Goal: Task Accomplishment & Management: Use online tool/utility

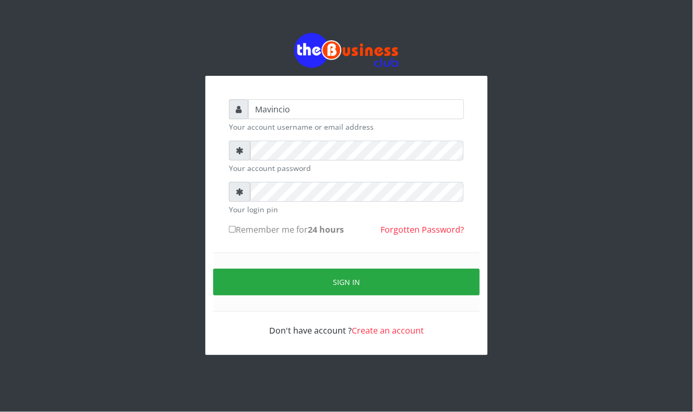
click at [28, 126] on div "Mavincio Your account username or email address Your account password Your logi…" at bounding box center [346, 194] width 693 height 388
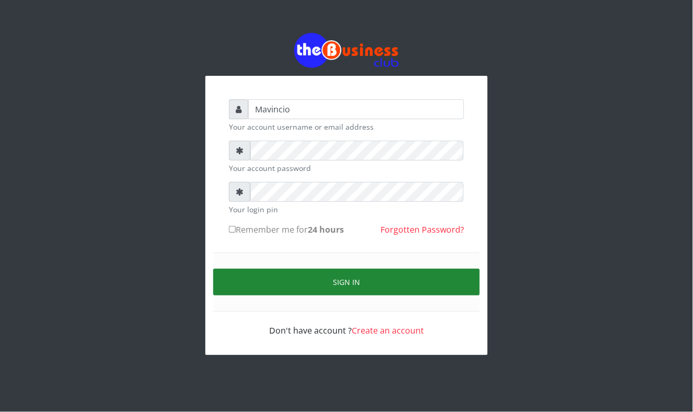
click at [354, 284] on button "Sign in" at bounding box center [346, 281] width 266 height 27
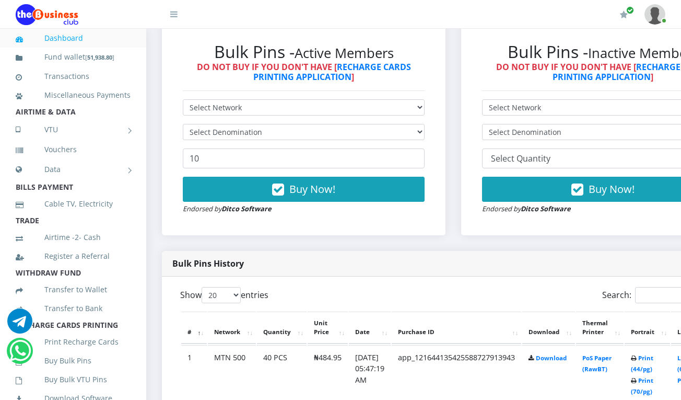
scroll to position [334, 0]
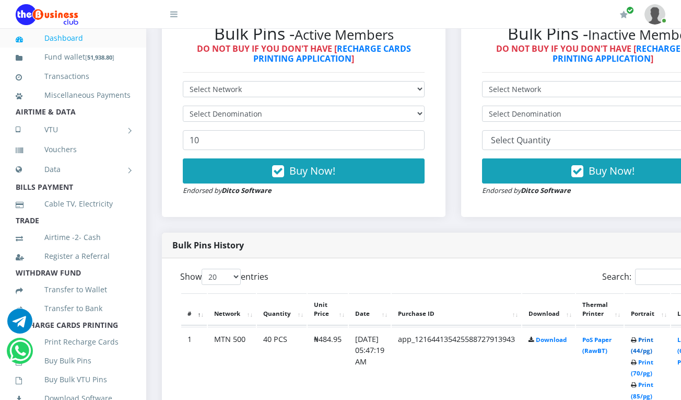
click at [653, 339] on link "Print (44/pg)" at bounding box center [642, 344] width 22 height 19
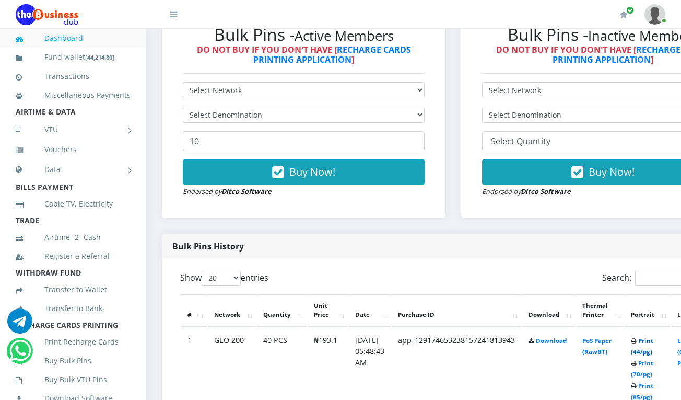
click at [653, 341] on link "Print (44/pg)" at bounding box center [642, 345] width 22 height 19
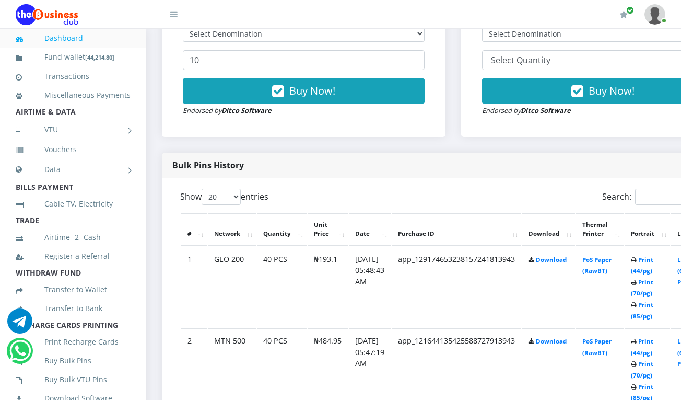
scroll to position [437, 0]
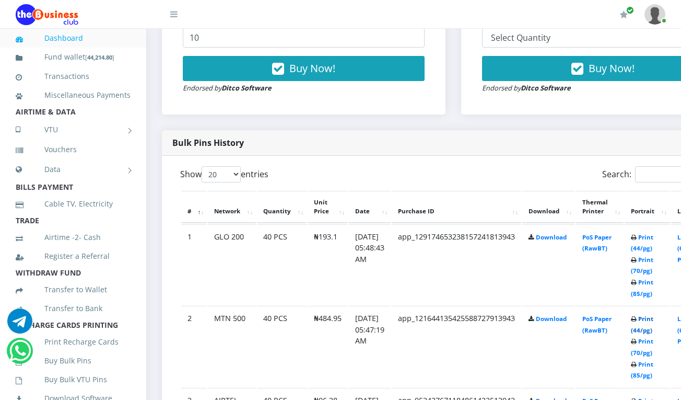
click at [653, 320] on link "Print (44/pg)" at bounding box center [642, 323] width 22 height 19
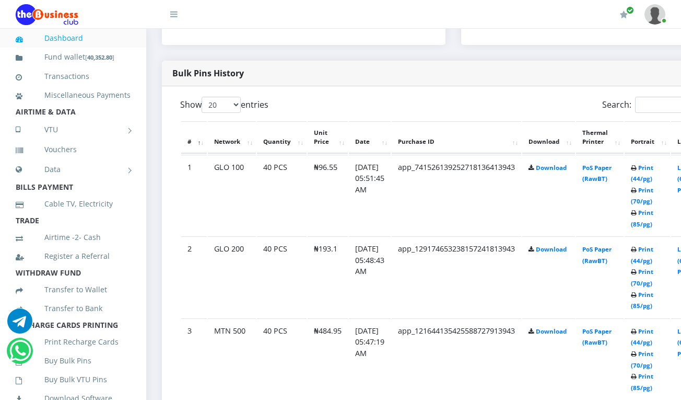
scroll to position [437, 0]
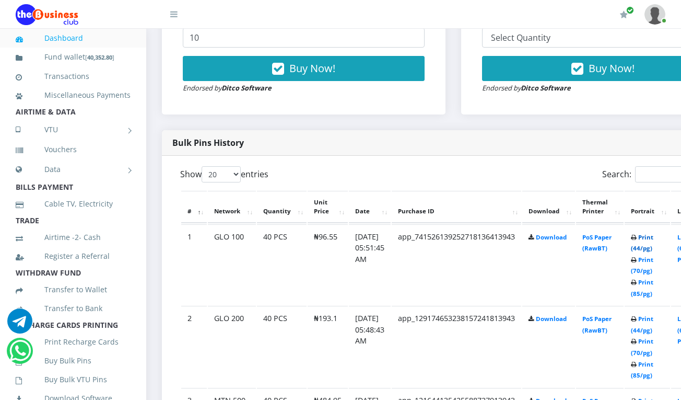
click at [652, 239] on link "Print (44/pg)" at bounding box center [642, 242] width 22 height 19
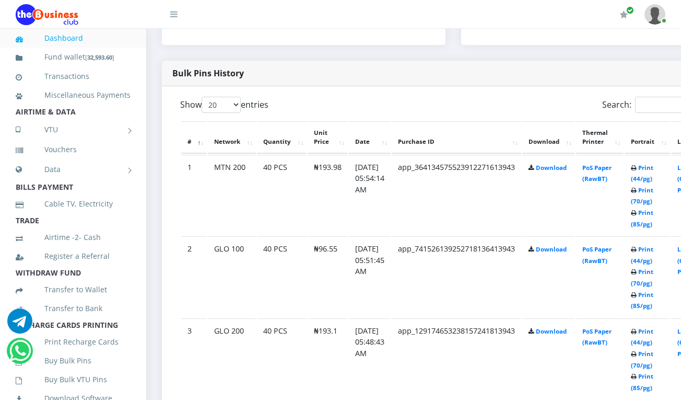
scroll to position [437, 0]
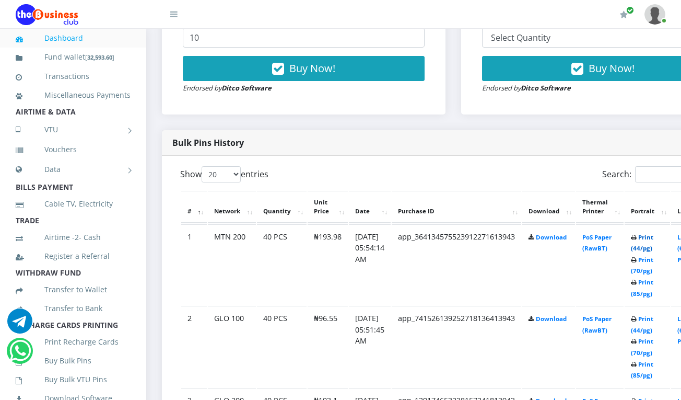
click at [653, 239] on link "Print (44/pg)" at bounding box center [642, 242] width 22 height 19
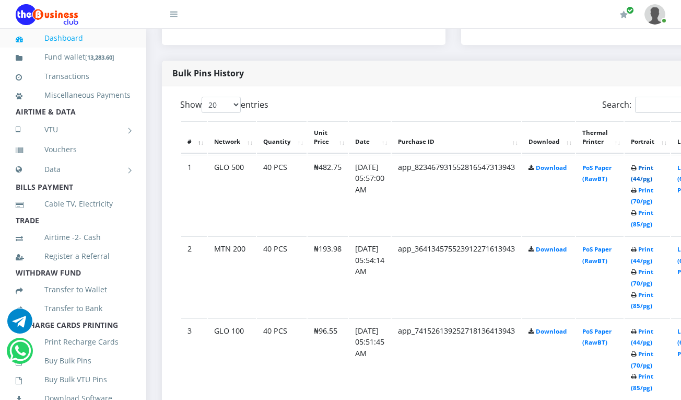
scroll to position [437, 0]
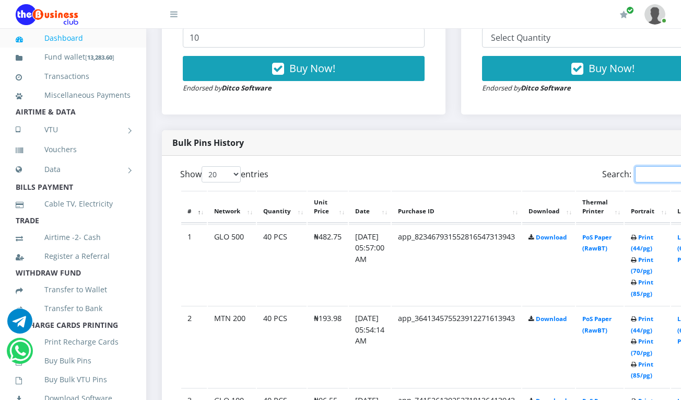
click at [657, 168] on input "Search:" at bounding box center [680, 174] width 91 height 16
click at [653, 241] on link "Print (44/pg)" at bounding box center [642, 242] width 22 height 19
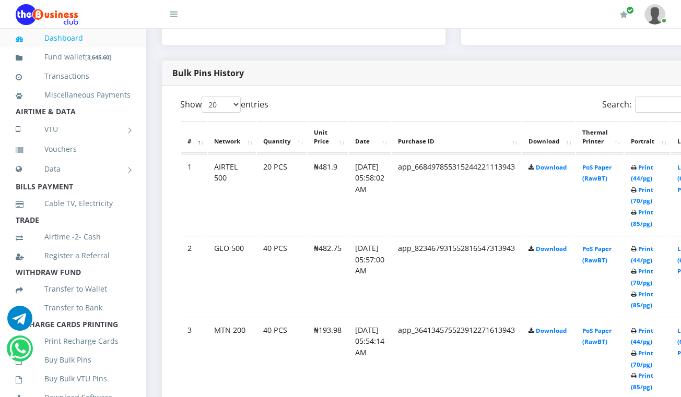
scroll to position [437, 0]
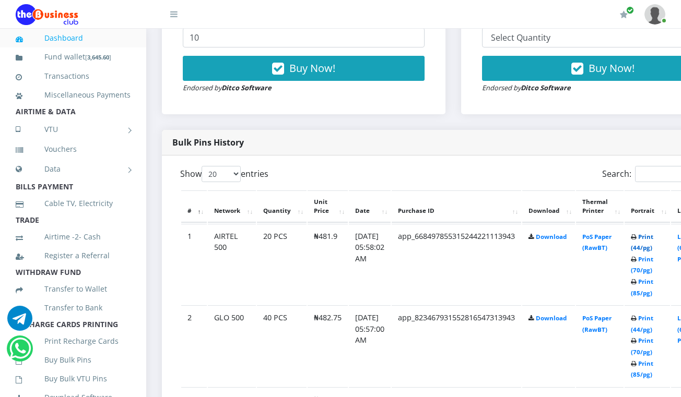
click at [650, 238] on link "Print (44/pg)" at bounding box center [642, 242] width 22 height 19
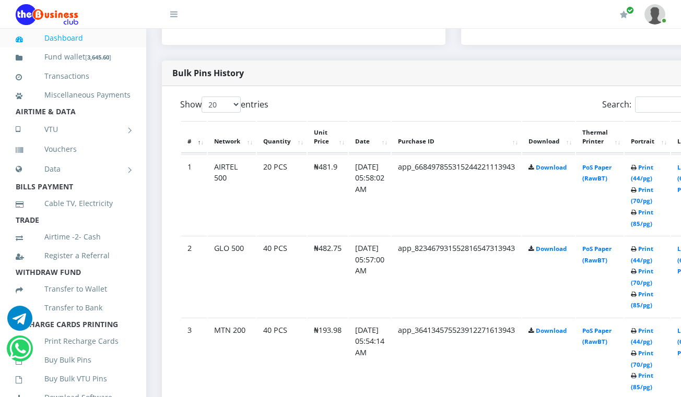
scroll to position [437, 0]
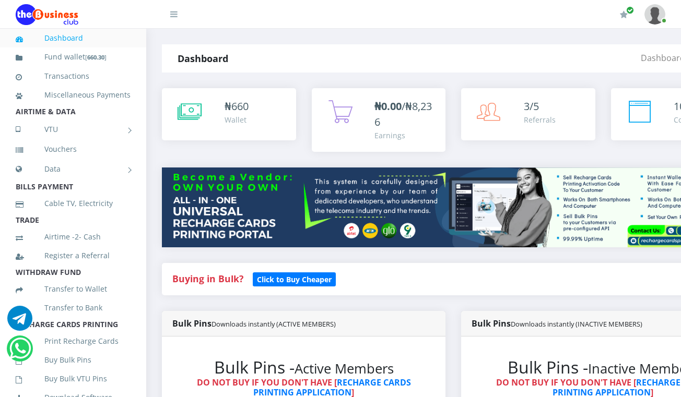
drag, startPoint x: 0, startPoint y: 0, endPoint x: 617, endPoint y: 155, distance: 636.4
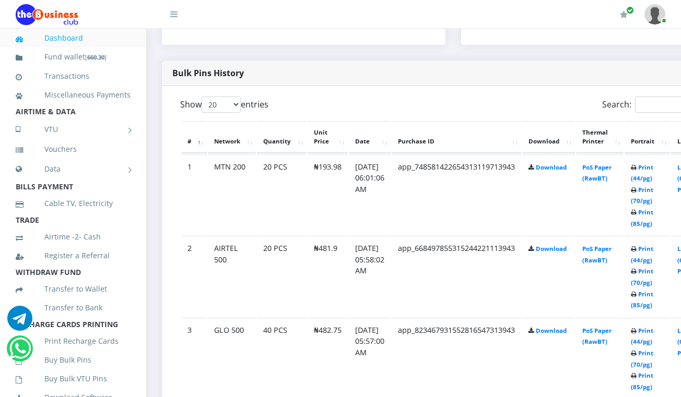
scroll to position [437, 0]
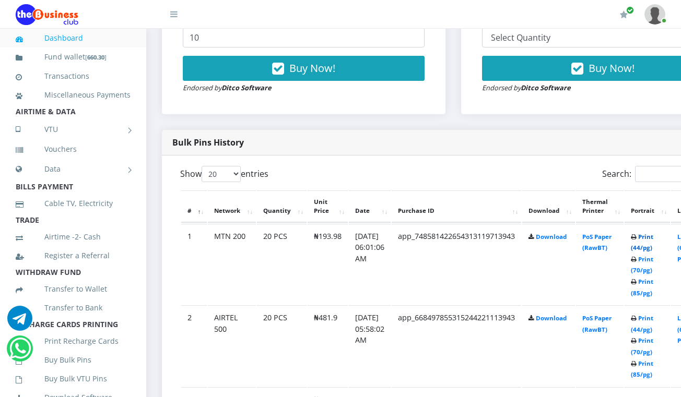
click at [653, 238] on link "Print (44/pg)" at bounding box center [642, 242] width 22 height 19
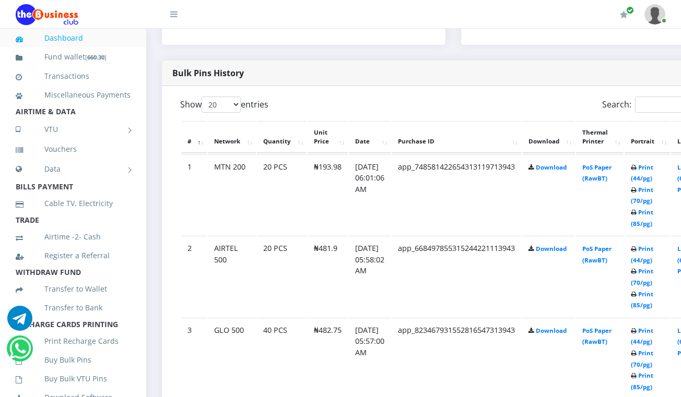
scroll to position [437, 0]
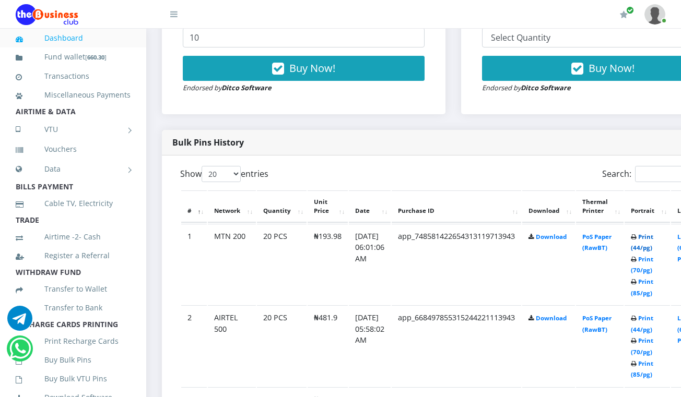
click at [650, 239] on link "Print (44/pg)" at bounding box center [642, 242] width 22 height 19
